Goal: Navigation & Orientation: Find specific page/section

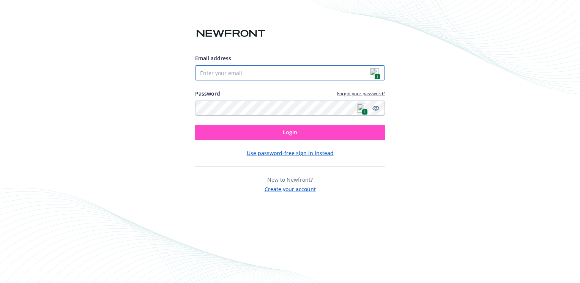
type input "[PERSON_NAME][EMAIL_ADDRESS][DOMAIN_NAME]"
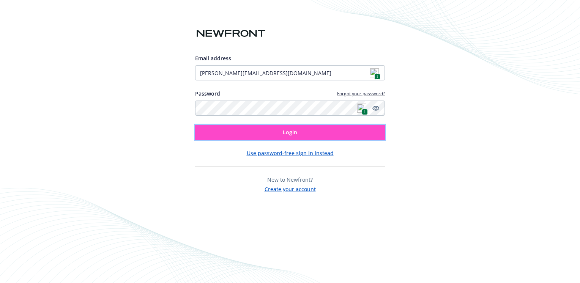
click at [289, 131] on span "Login" at bounding box center [290, 132] width 14 height 7
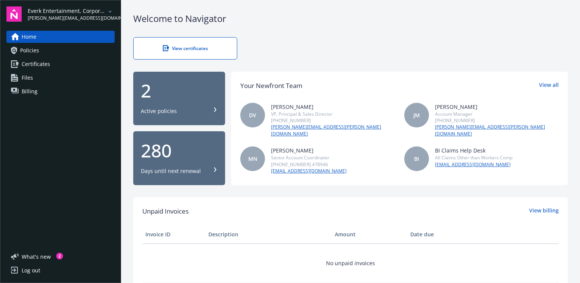
click at [88, 35] on link "Home" at bounding box center [60, 37] width 108 height 12
click at [78, 14] on span "Everk Entertainment, Corporation DBA Sunset Nightclub" at bounding box center [67, 11] width 78 height 8
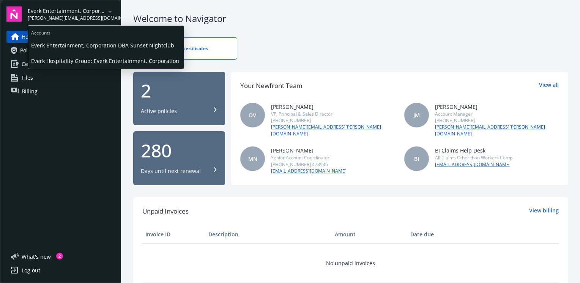
click at [86, 58] on span "Everk Hospitality Group; Everk Entertainment, Corporation" at bounding box center [106, 61] width 150 height 16
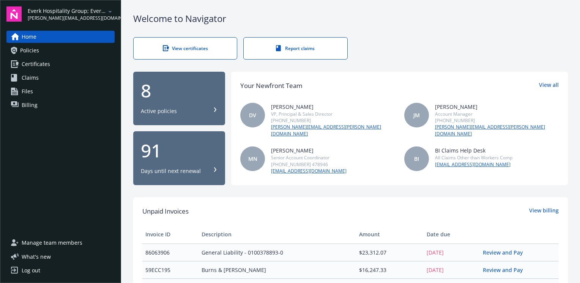
click at [88, 55] on link "Policies" at bounding box center [60, 50] width 108 height 12
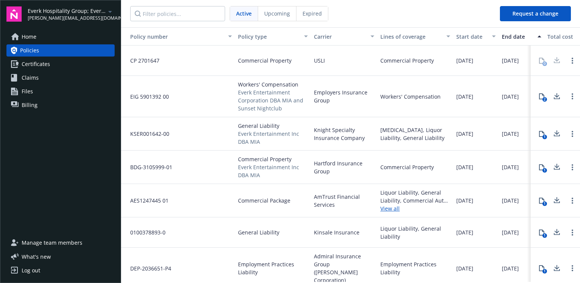
click at [112, 14] on icon "arrowDropDown" at bounding box center [110, 11] width 9 height 9
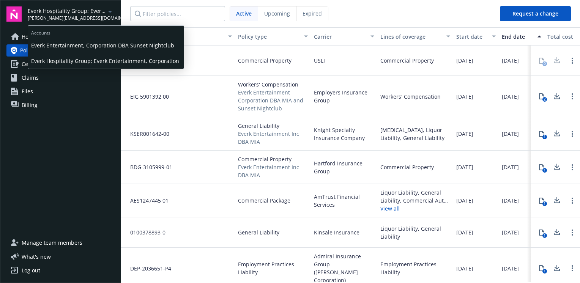
click at [128, 60] on span "Everk Hospitality Group; Everk Entertainment, Corporation" at bounding box center [106, 61] width 150 height 16
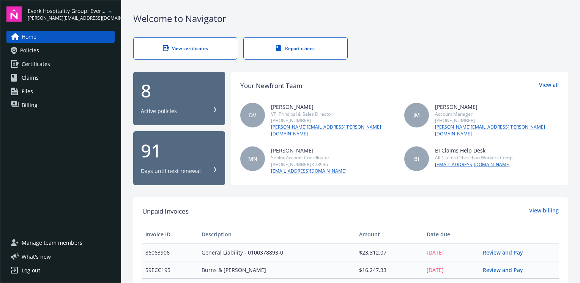
click at [59, 52] on link "Policies" at bounding box center [60, 50] width 108 height 12
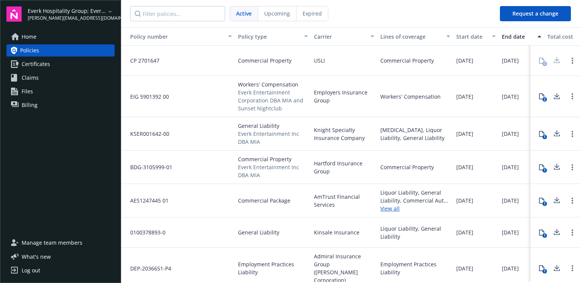
scroll to position [35, 0]
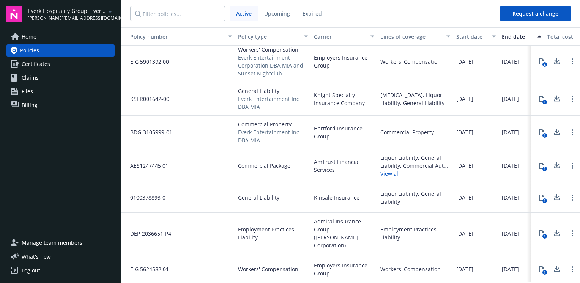
click at [81, 14] on span "Everk Hospitality Group; Everk Entertainment, Corporation" at bounding box center [67, 11] width 78 height 8
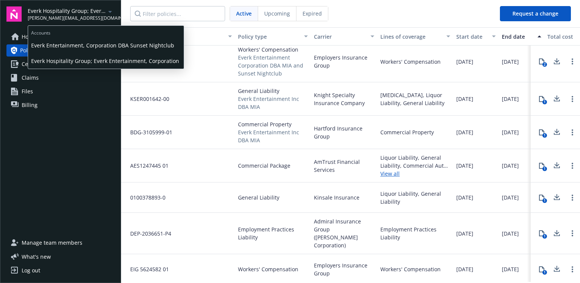
click at [90, 43] on span "Everk Entertainment, Corporation DBA Sunset Nightclub" at bounding box center [106, 46] width 150 height 16
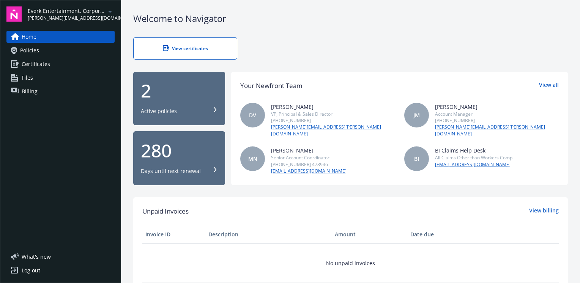
click at [52, 49] on link "Policies" at bounding box center [60, 50] width 108 height 12
